Goal: Task Accomplishment & Management: Use online tool/utility

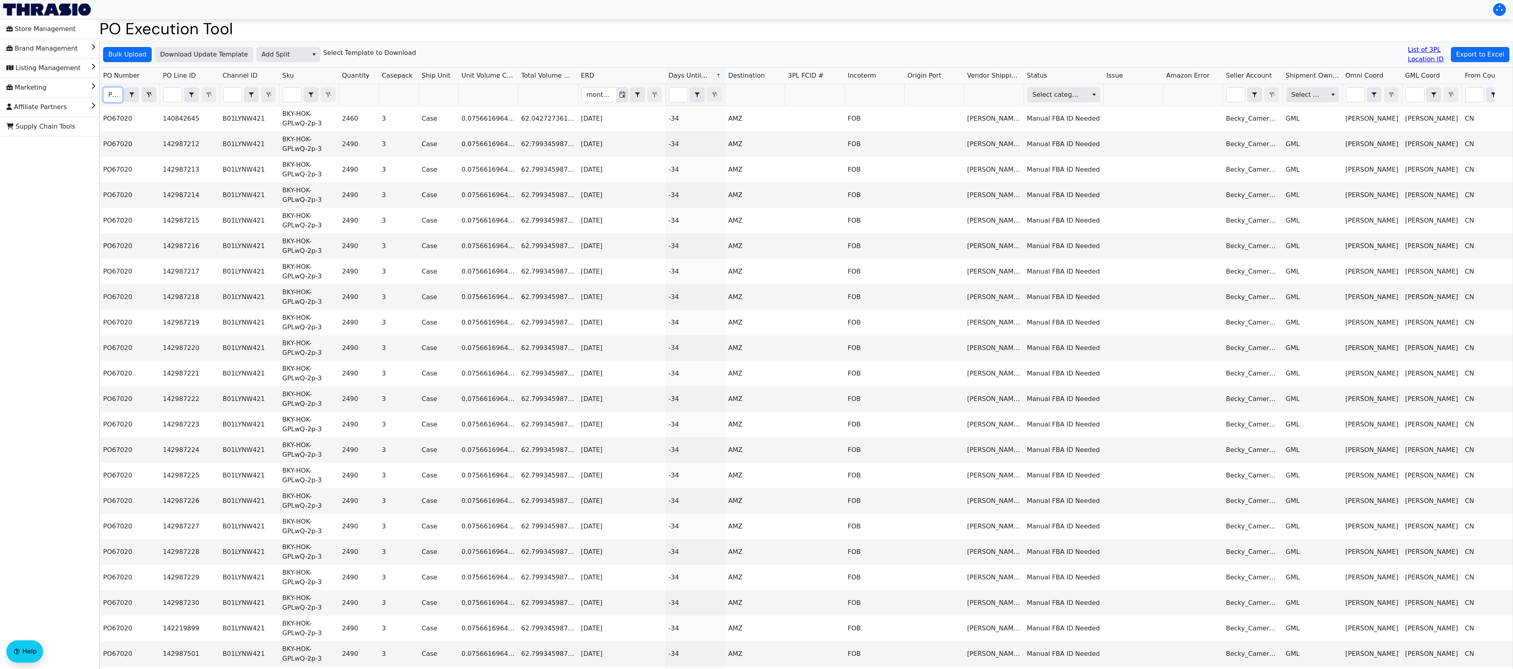
scroll to position [0, 10]
type input "PO67"
click at [1497, 56] on span "Export to Excel" at bounding box center [1480, 55] width 48 height 10
click at [258, 49] on span "Add Split" at bounding box center [282, 54] width 51 height 14
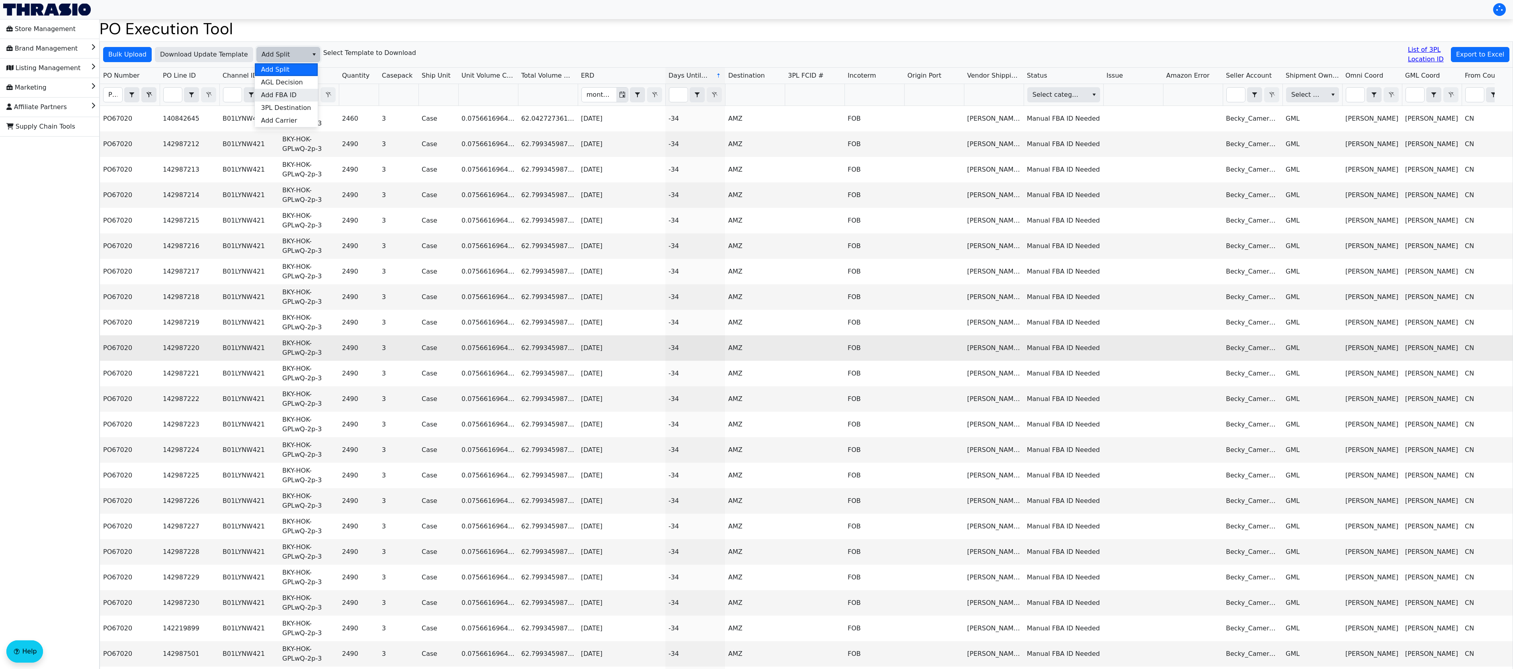
click at [292, 91] on span "Add FBA ID" at bounding box center [278, 95] width 35 height 10
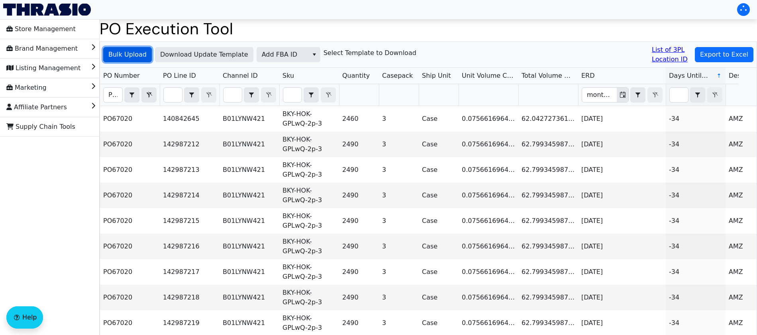
click at [132, 55] on span "Bulk Upload" at bounding box center [127, 55] width 38 height 10
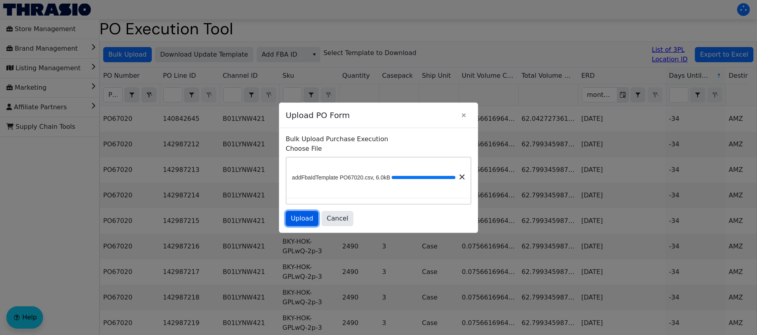
click at [299, 223] on span "Upload" at bounding box center [302, 218] width 22 height 10
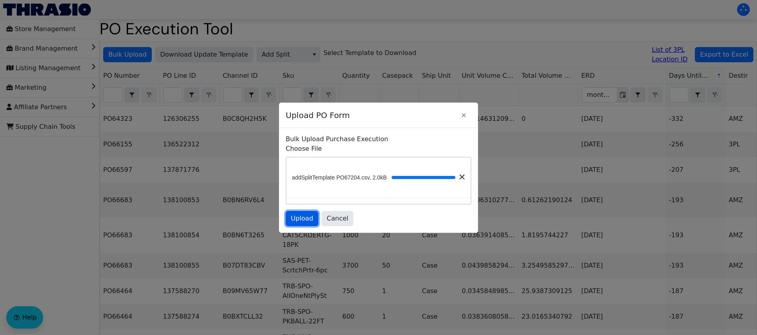
click at [297, 223] on span "Upload" at bounding box center [302, 218] width 22 height 10
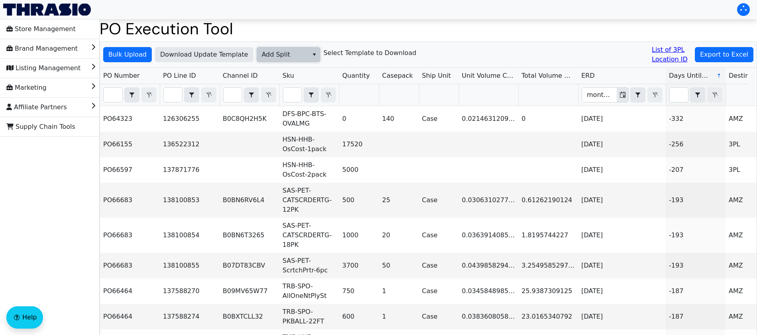
click at [278, 56] on span "Add Split" at bounding box center [283, 55] width 42 height 10
click at [105, 88] on input "Filter" at bounding box center [113, 95] width 19 height 14
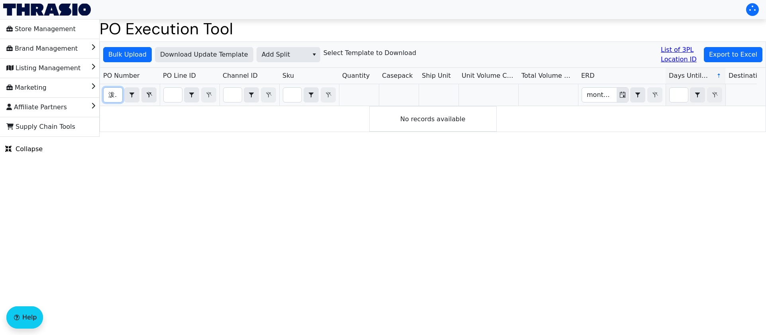
scroll to position [0, 1]
type input "泼"
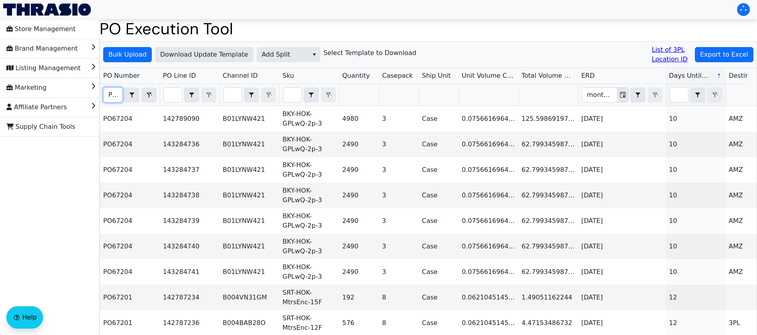
scroll to position [0, 11]
type input "PO672"
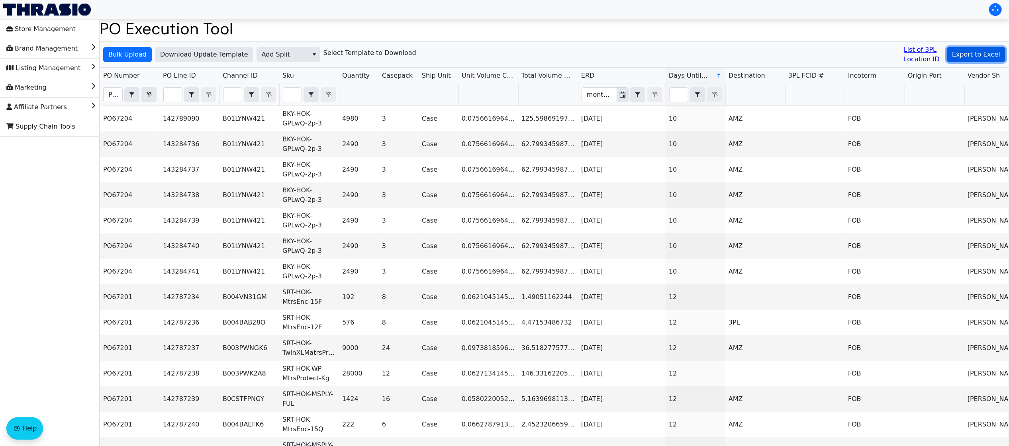
click at [765, 61] on button "Export to Excel" at bounding box center [976, 54] width 59 height 15
click at [288, 62] on span "Add Split" at bounding box center [288, 54] width 64 height 15
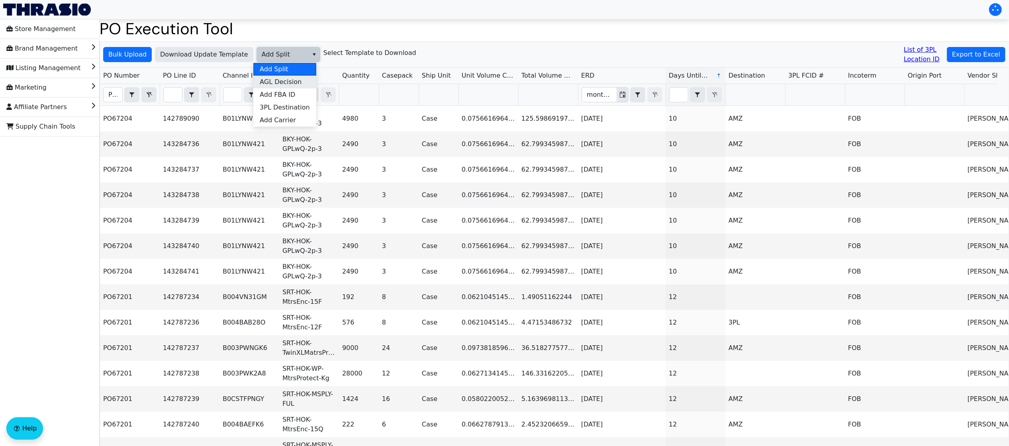
click at [285, 84] on span "AGL Decision" at bounding box center [281, 82] width 42 height 10
click at [137, 54] on span "Bulk Upload" at bounding box center [127, 55] width 38 height 10
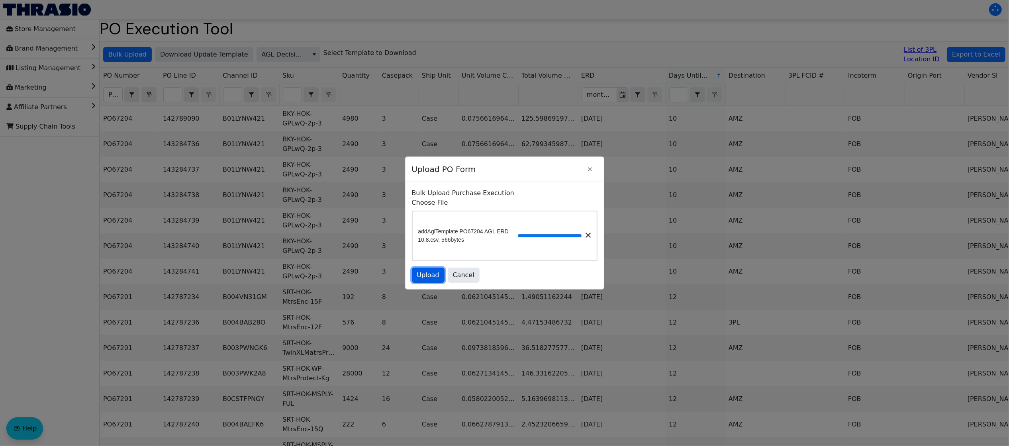
click at [426, 280] on span "Upload" at bounding box center [428, 275] width 22 height 10
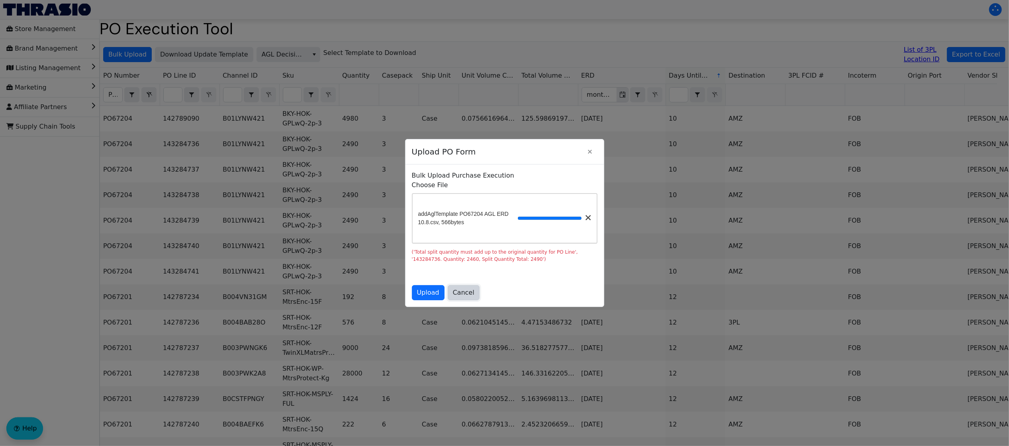
click at [453, 297] on span "Cancel" at bounding box center [464, 293] width 22 height 10
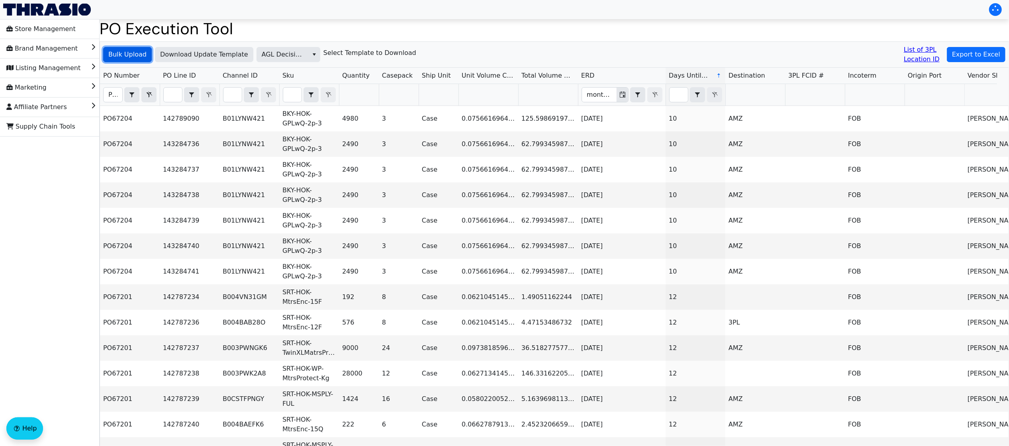
click at [133, 57] on span "Bulk Upload" at bounding box center [127, 55] width 38 height 10
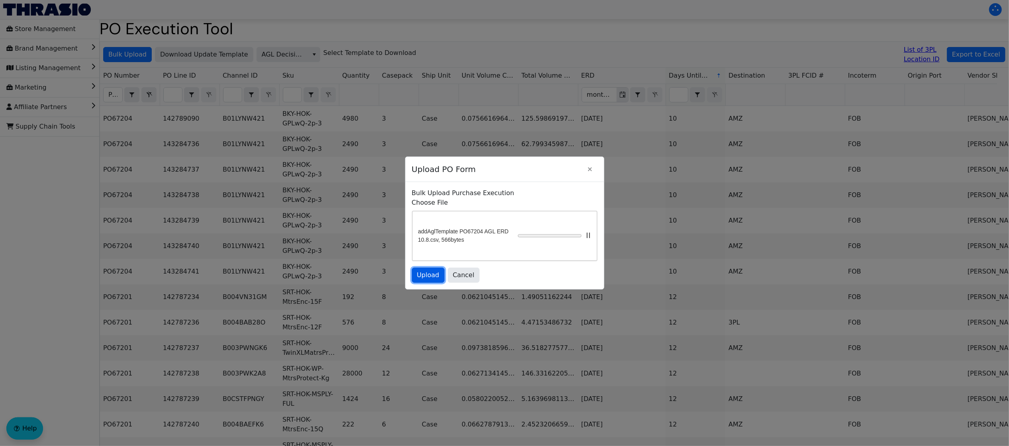
click at [424, 280] on span "Upload" at bounding box center [428, 275] width 22 height 10
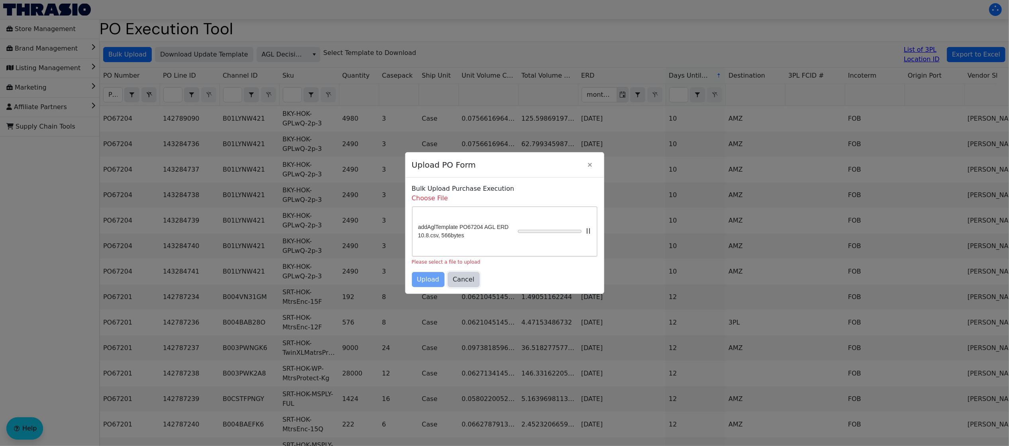
click at [456, 284] on span "Cancel" at bounding box center [464, 280] width 22 height 10
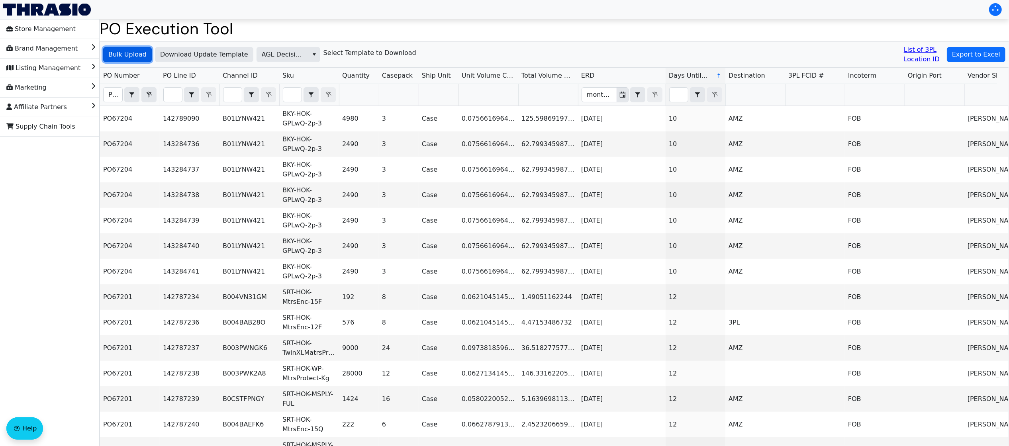
click at [139, 56] on span "Bulk Upload" at bounding box center [127, 55] width 38 height 10
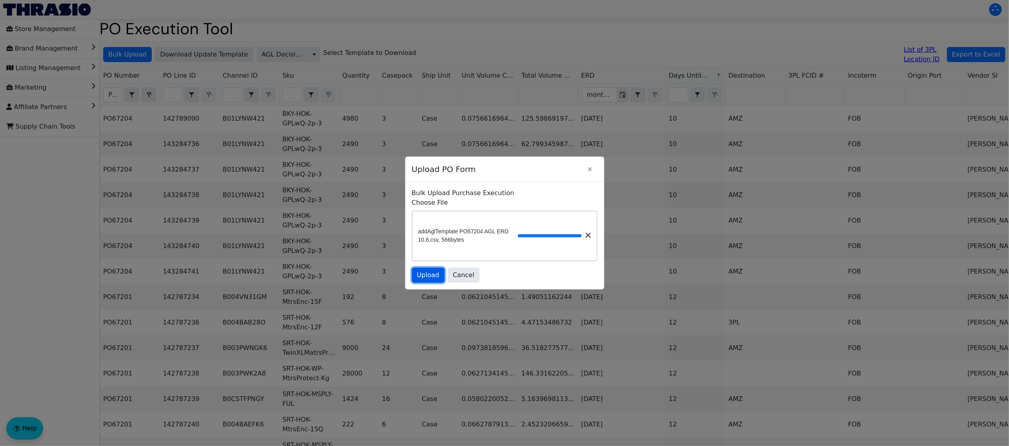
click at [426, 280] on span "Upload" at bounding box center [428, 275] width 22 height 10
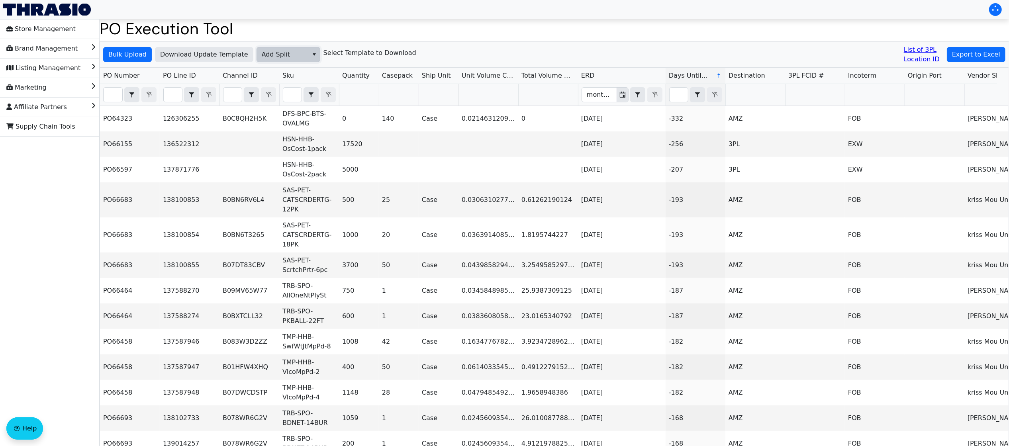
click at [262, 50] on span "Add Split" at bounding box center [283, 55] width 42 height 10
click at [282, 93] on span "Add FBA ID" at bounding box center [277, 95] width 35 height 10
click at [133, 54] on span "Bulk Upload" at bounding box center [127, 55] width 38 height 10
click at [274, 57] on span "Add Split" at bounding box center [283, 55] width 42 height 10
click at [293, 92] on span "Add FBA ID" at bounding box center [277, 95] width 35 height 10
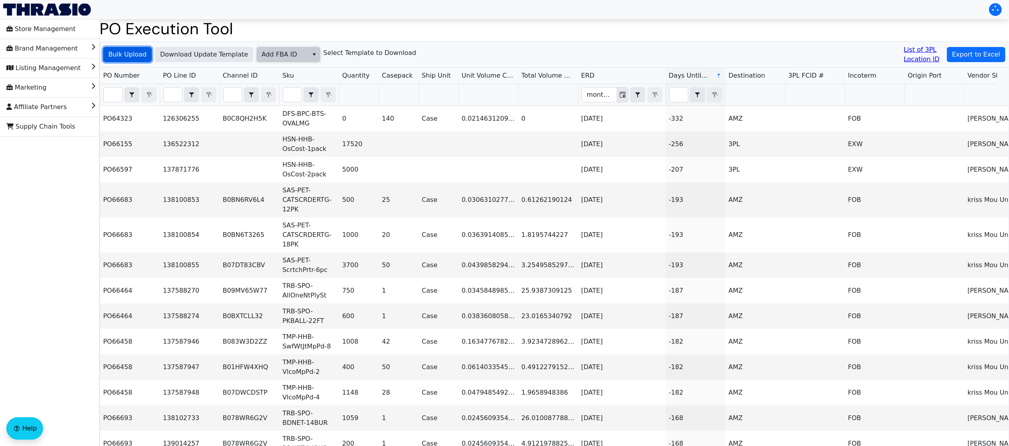
click at [123, 51] on span "Bulk Upload" at bounding box center [127, 55] width 38 height 10
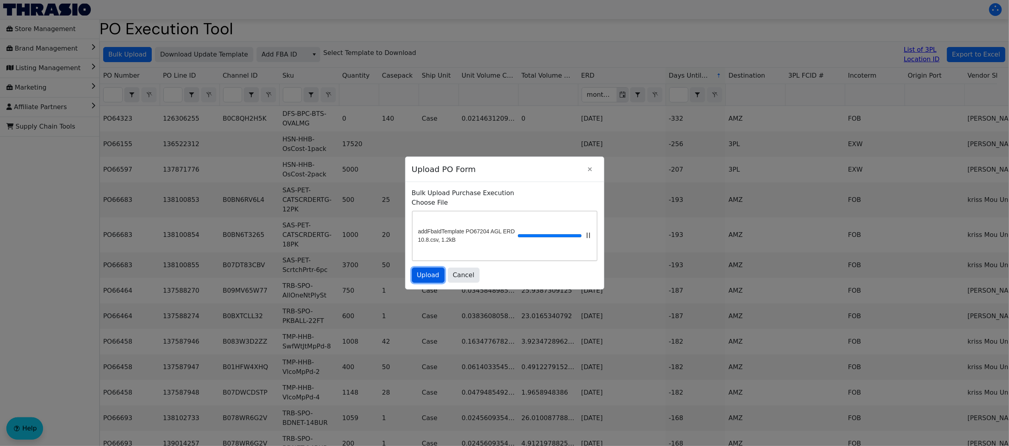
click at [436, 280] on span "Upload" at bounding box center [428, 275] width 22 height 10
